Goal: Navigation & Orientation: Find specific page/section

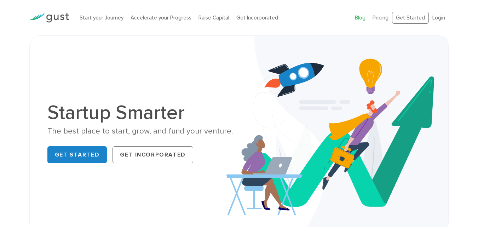
click at [360, 18] on link "Blog" at bounding box center [360, 18] width 11 height 6
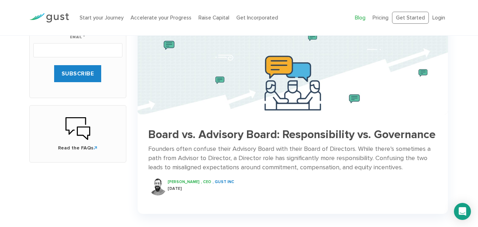
scroll to position [318, 0]
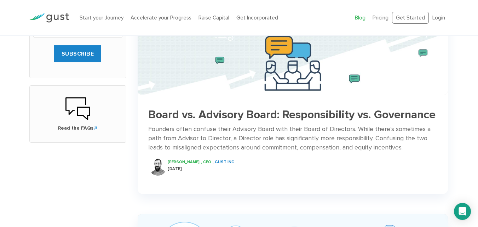
click at [208, 115] on h3 "Board vs. Advisory Board: Responsibility vs. Governance" at bounding box center [292, 115] width 289 height 12
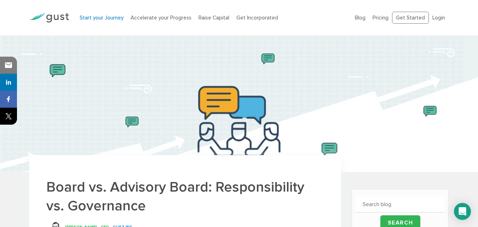
click at [99, 18] on link "Start your Journey" at bounding box center [102, 18] width 44 height 6
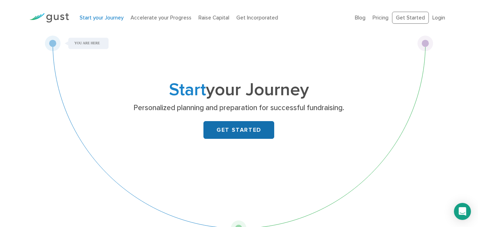
click at [242, 130] on link "GET STARTED" at bounding box center [238, 130] width 71 height 18
